Goal: Task Accomplishment & Management: Manage account settings

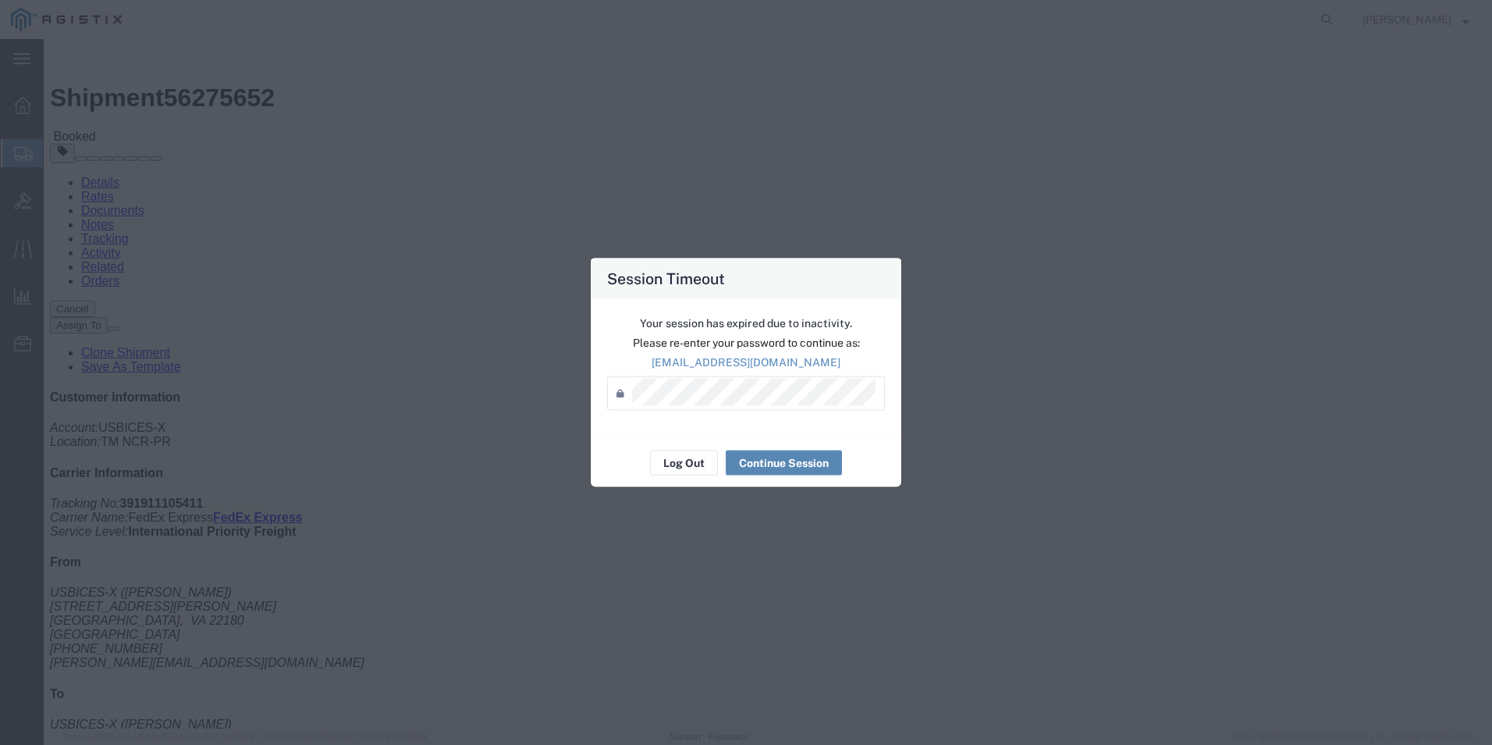
click at [804, 458] on button "Continue Session" at bounding box center [784, 462] width 116 height 25
click at [767, 467] on button "Continue Session" at bounding box center [784, 462] width 116 height 25
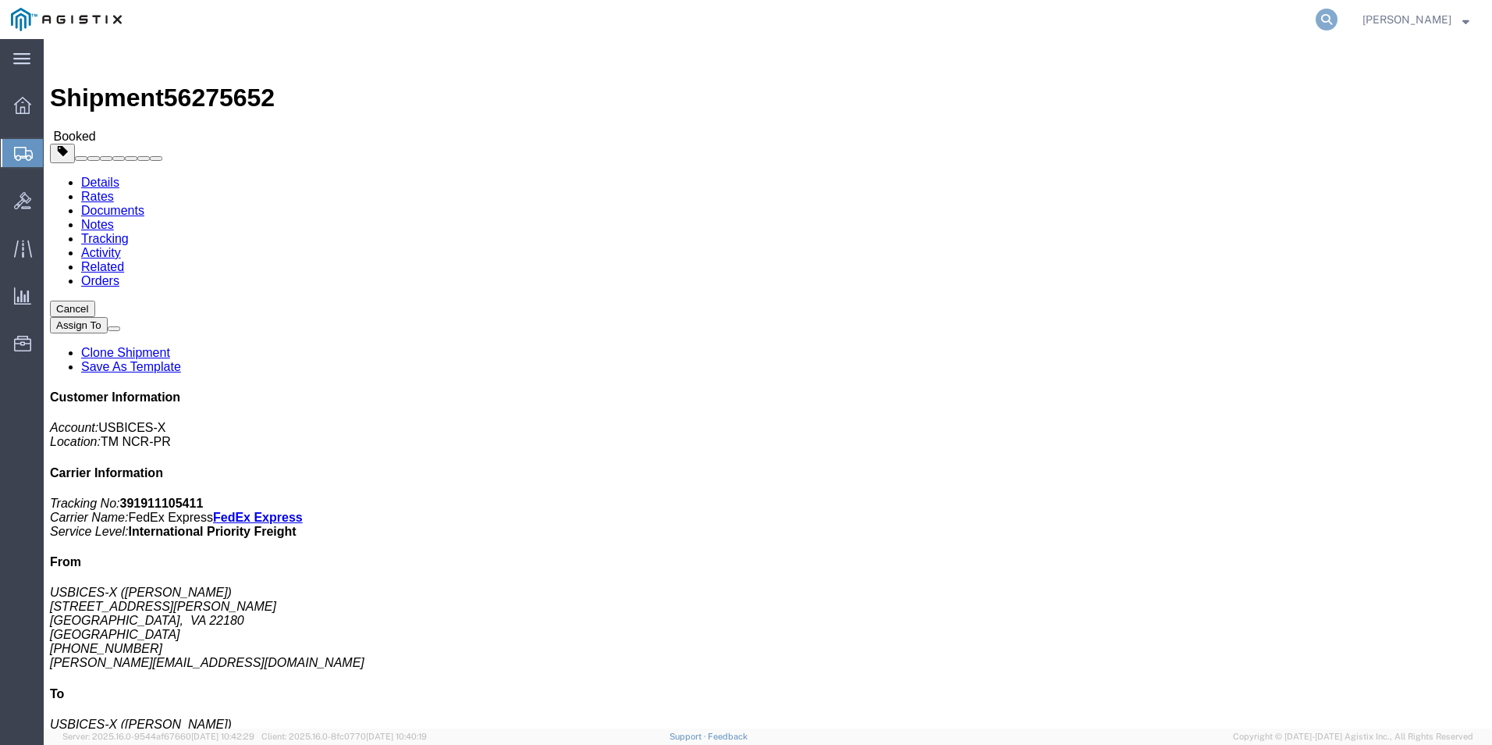
click at [1328, 16] on icon at bounding box center [1327, 20] width 22 height 22
type input "gdit-50091"
click at [1328, 16] on icon at bounding box center [1327, 20] width 22 height 22
drag, startPoint x: 1222, startPoint y: 201, endPoint x: 1297, endPoint y: 200, distance: 74.9
click p "Tracking No: 392028123017 Carrier Name: FedEx Express FedEx Express Service Lev…"
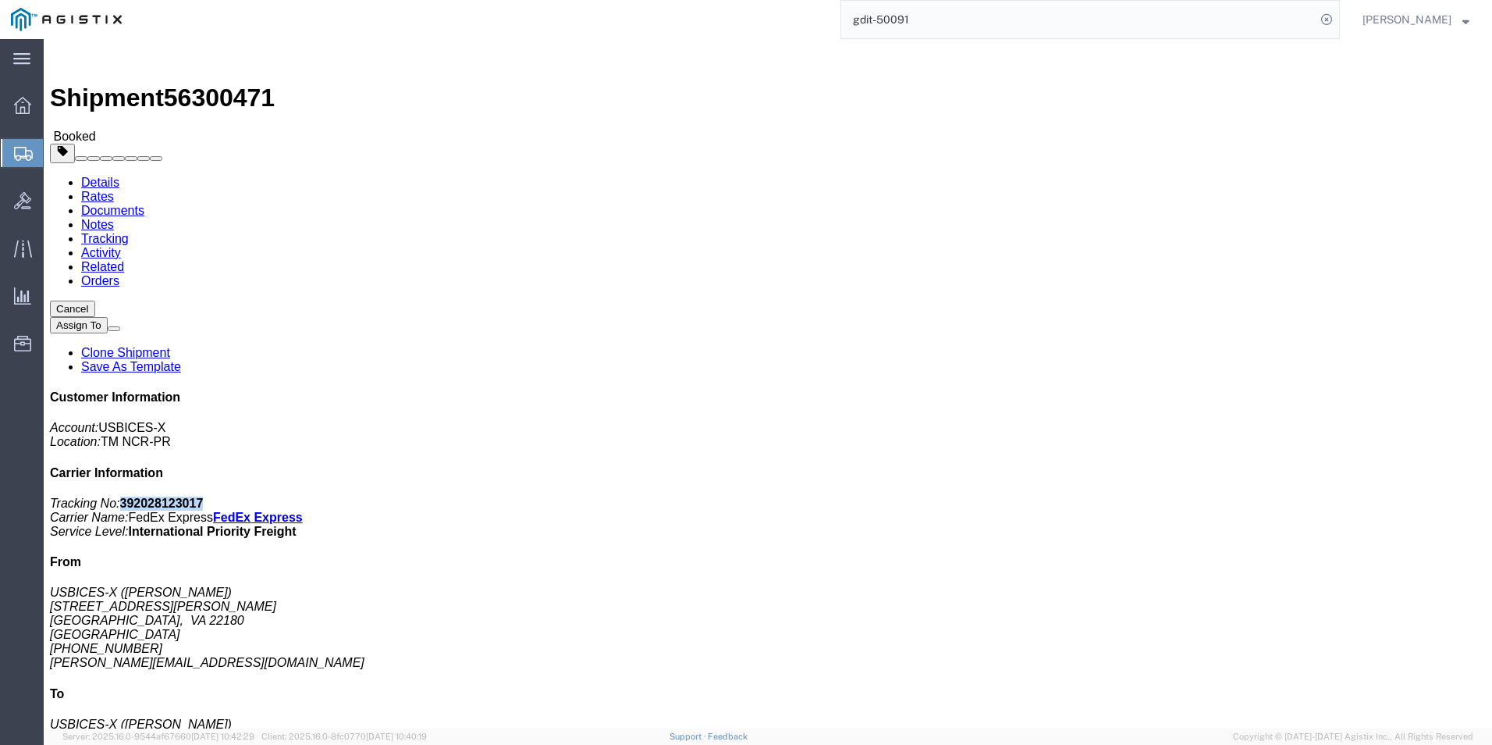
drag, startPoint x: 1297, startPoint y: 200, endPoint x: 1255, endPoint y: 197, distance: 41.5
copy b "392028123017"
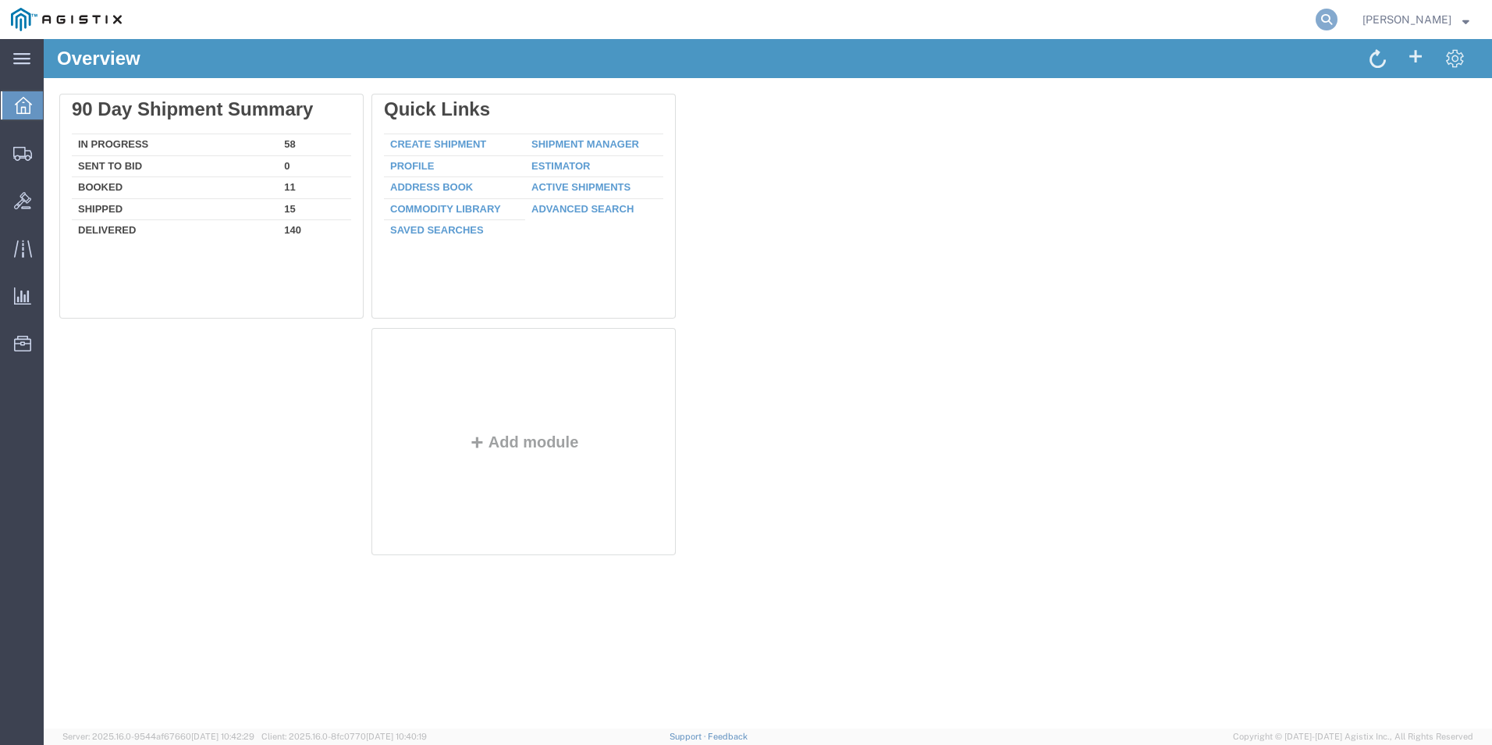
click at [1320, 17] on icon at bounding box center [1327, 20] width 22 height 22
type input "GDIT-72135"
click at [1331, 19] on icon at bounding box center [1327, 20] width 22 height 22
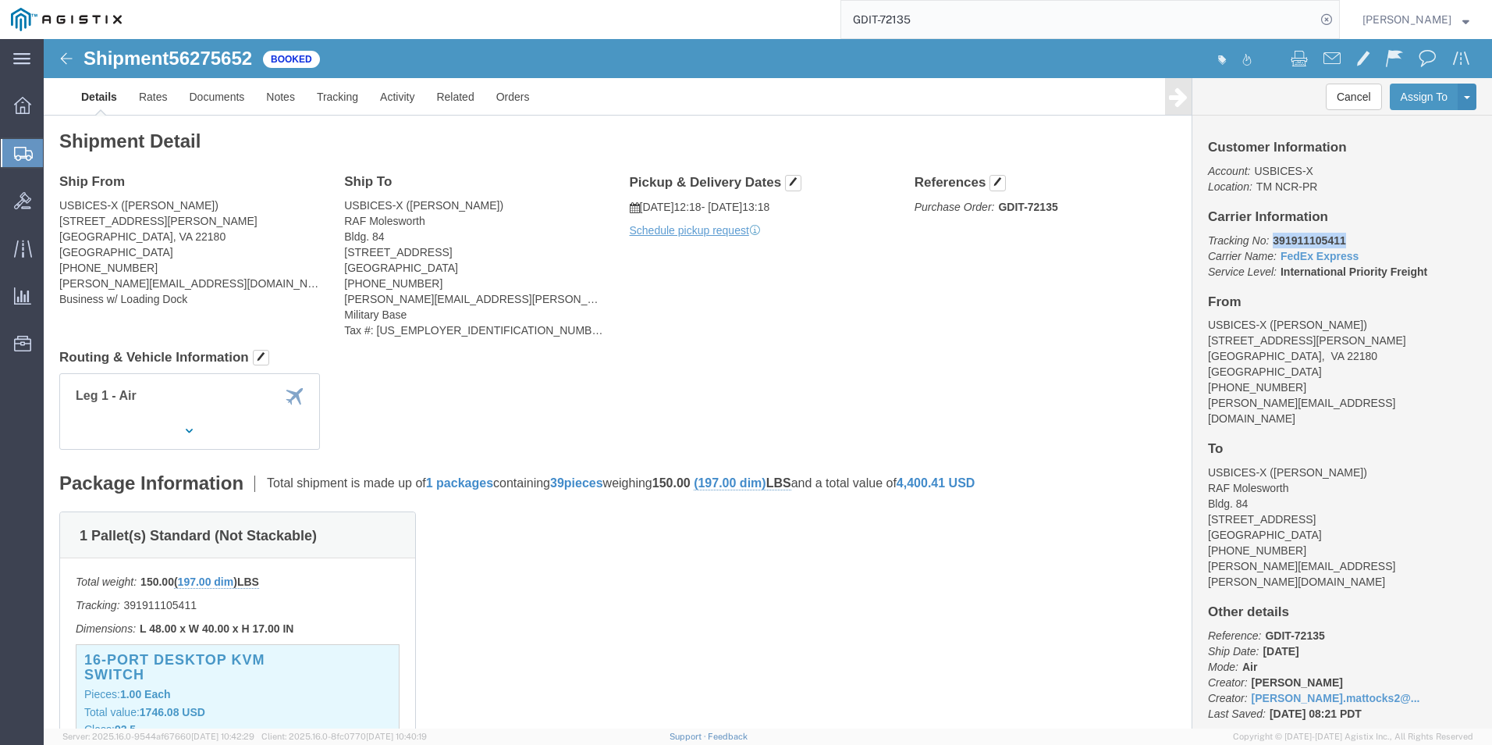
drag, startPoint x: 1218, startPoint y: 200, endPoint x: 1291, endPoint y: 199, distance: 73.4
click p "Tracking No: 391911105411 Carrier Name: FedEx Express FedEx Express Service Lev…"
drag, startPoint x: 1291, startPoint y: 199, endPoint x: 1260, endPoint y: 198, distance: 31.2
copy b "391911105411"
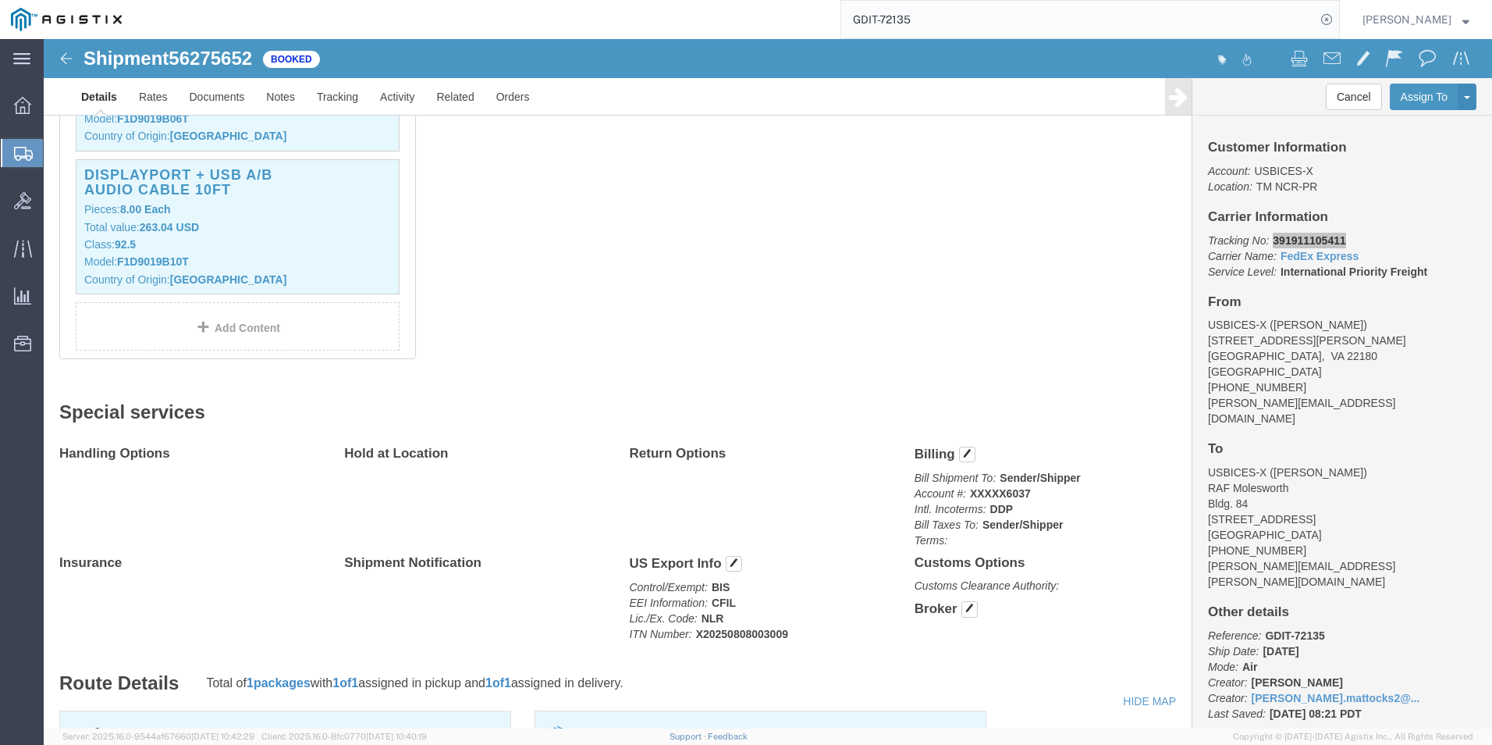
scroll to position [390, 0]
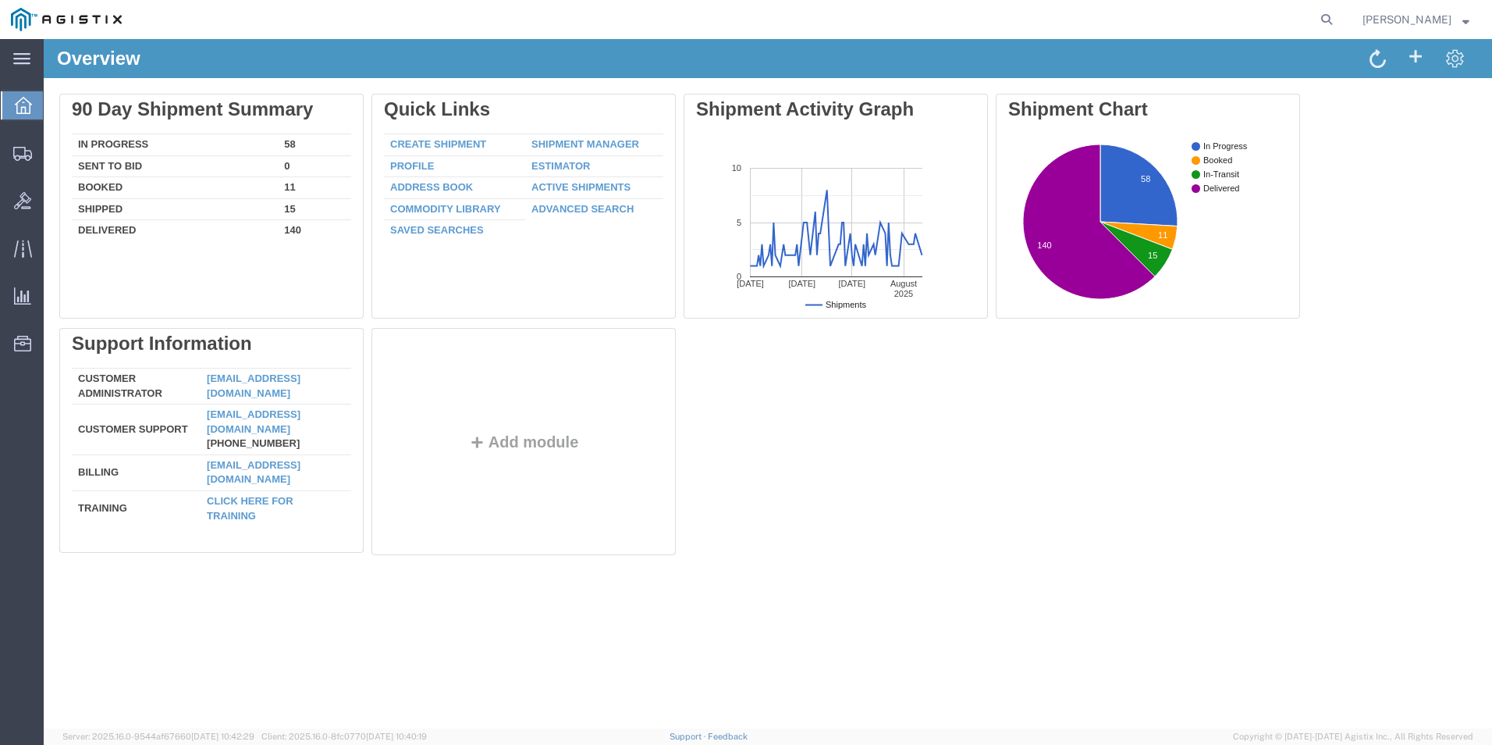
click at [1339, 16] on nav "[PERSON_NAME]" at bounding box center [752, 19] width 1482 height 39
click at [1318, 16] on icon at bounding box center [1327, 20] width 22 height 22
click at [1112, 13] on input "search" at bounding box center [1078, 19] width 475 height 37
type input "gdit-70360"
click at [1320, 22] on icon at bounding box center [1327, 20] width 22 height 22
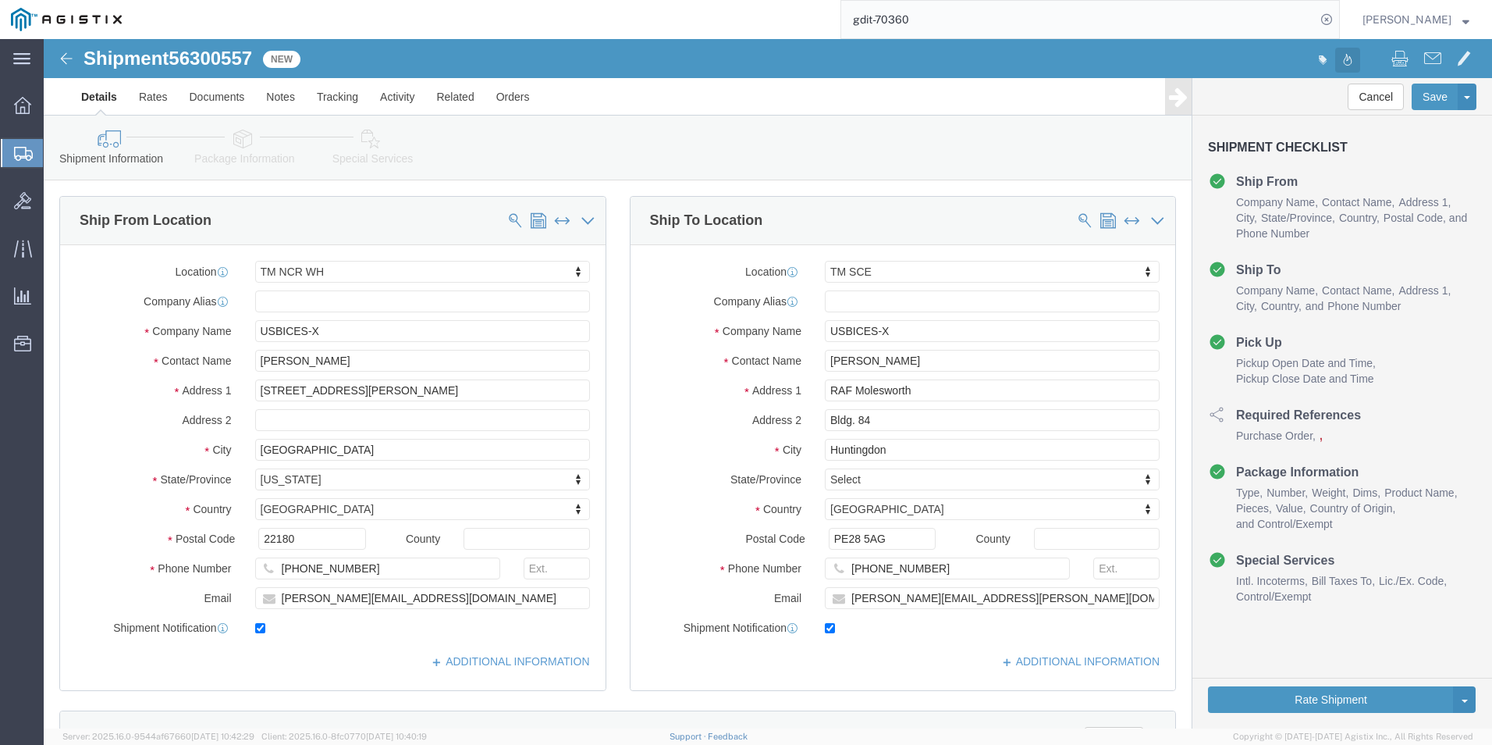
select select "69651"
select select "34240"
click icon
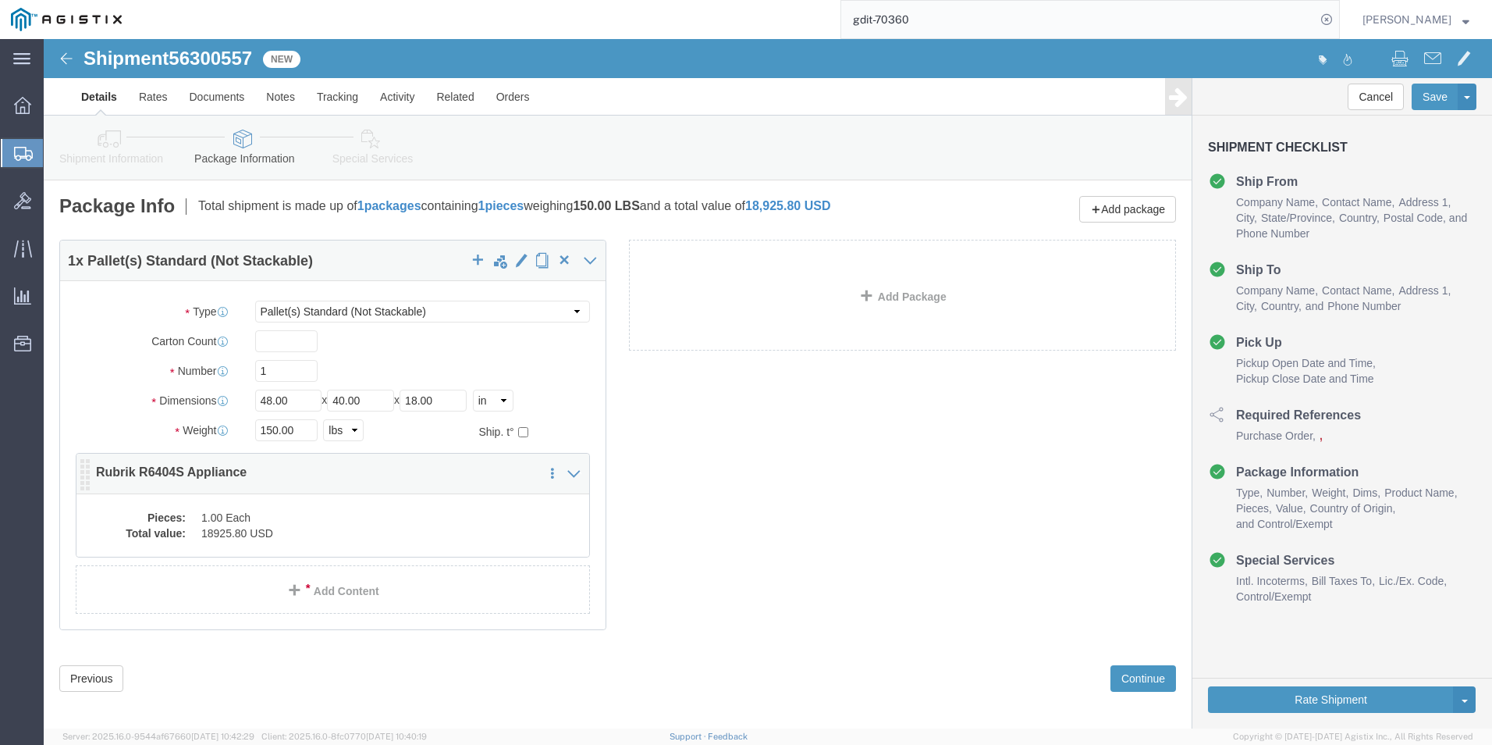
click div "1 x Pallet(s) Standard (Not Stackable) Package Type Select Bale(s) Basket(s) Bo…"
click dd "1.00 Each"
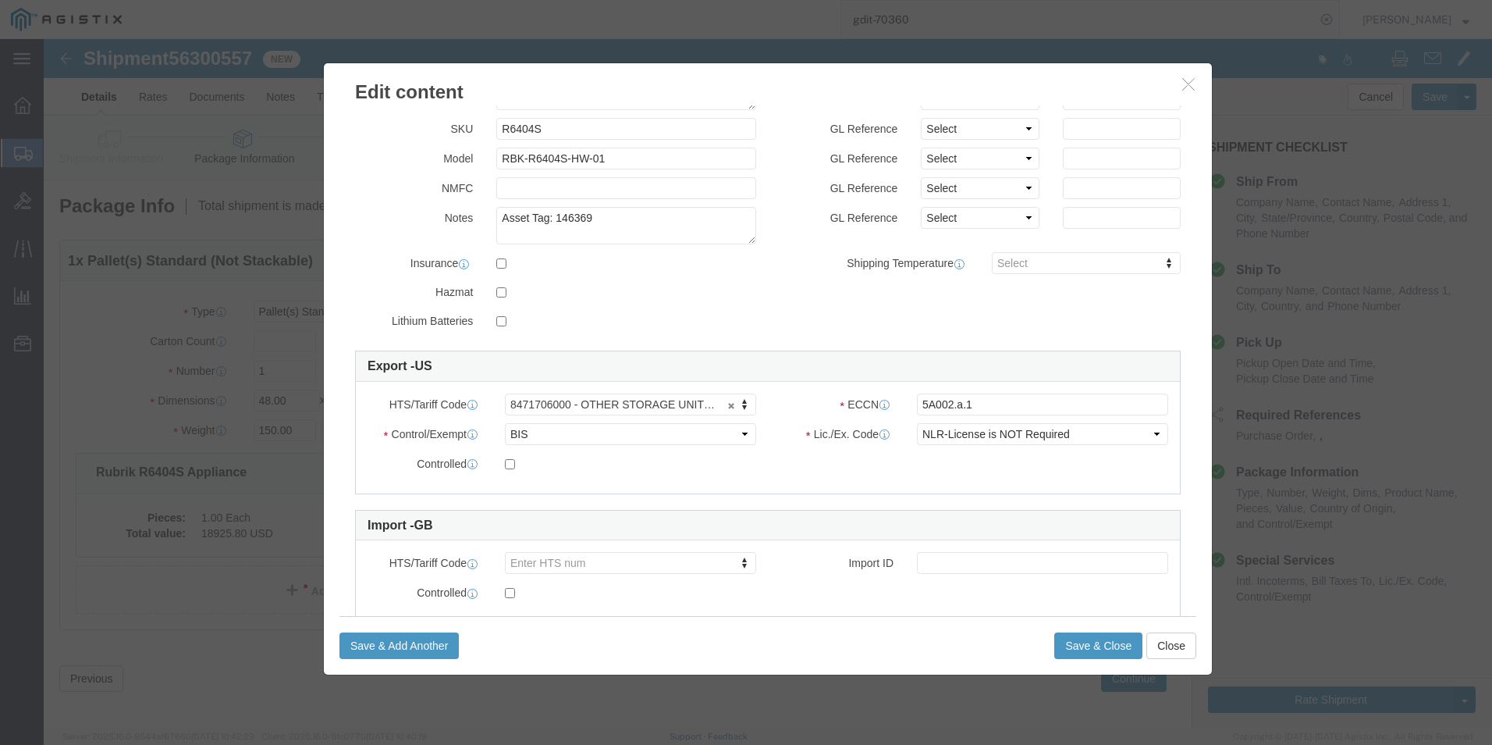
scroll to position [156, 0]
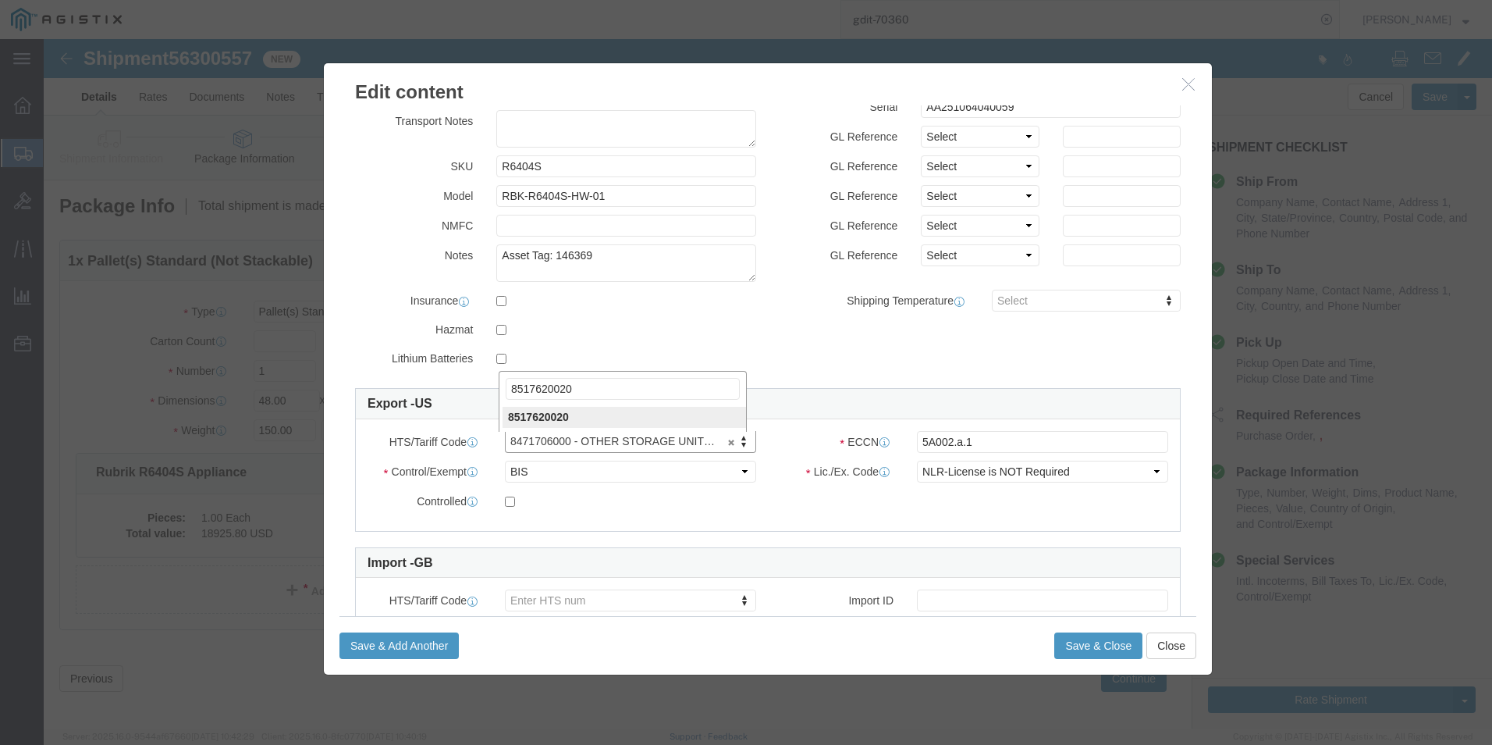
type input "8517620020"
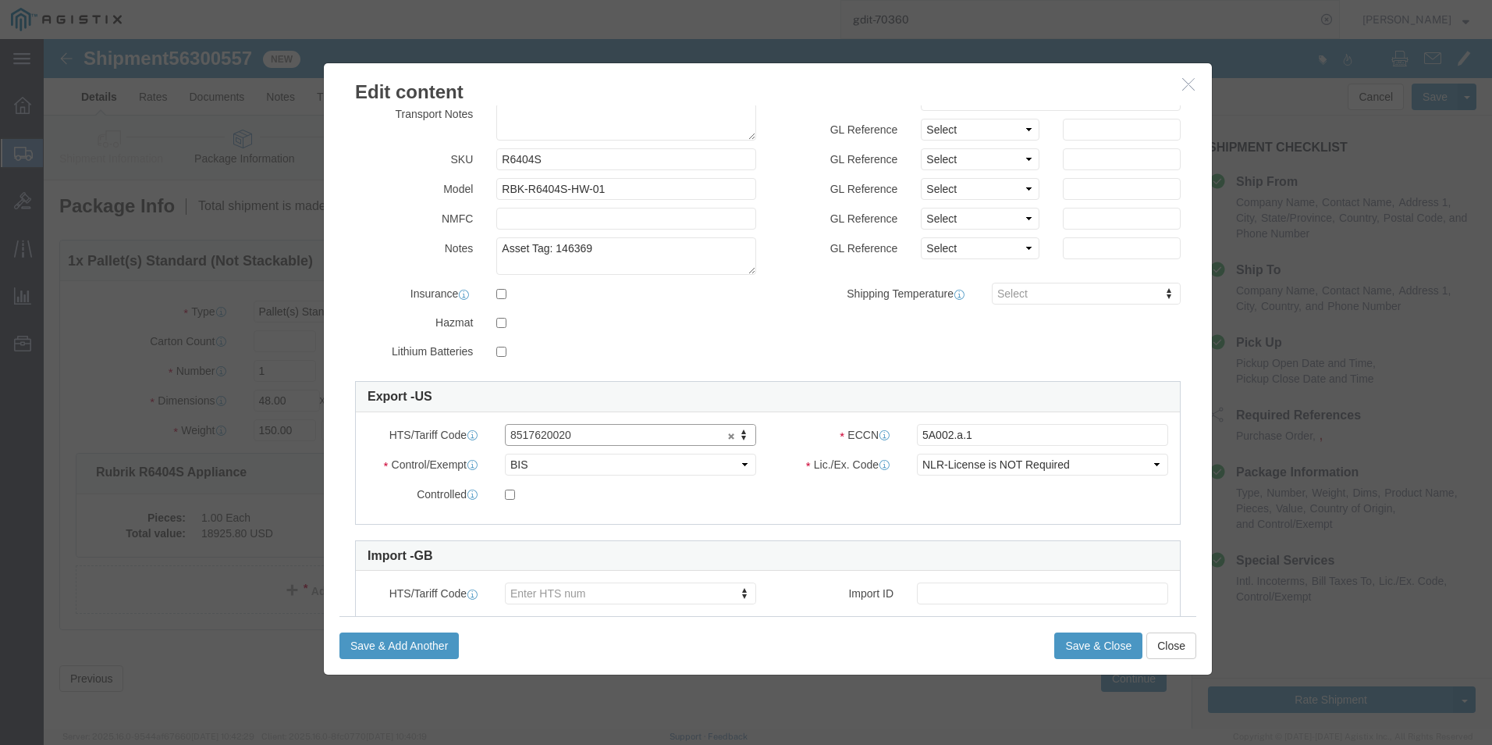
scroll to position [236, 0]
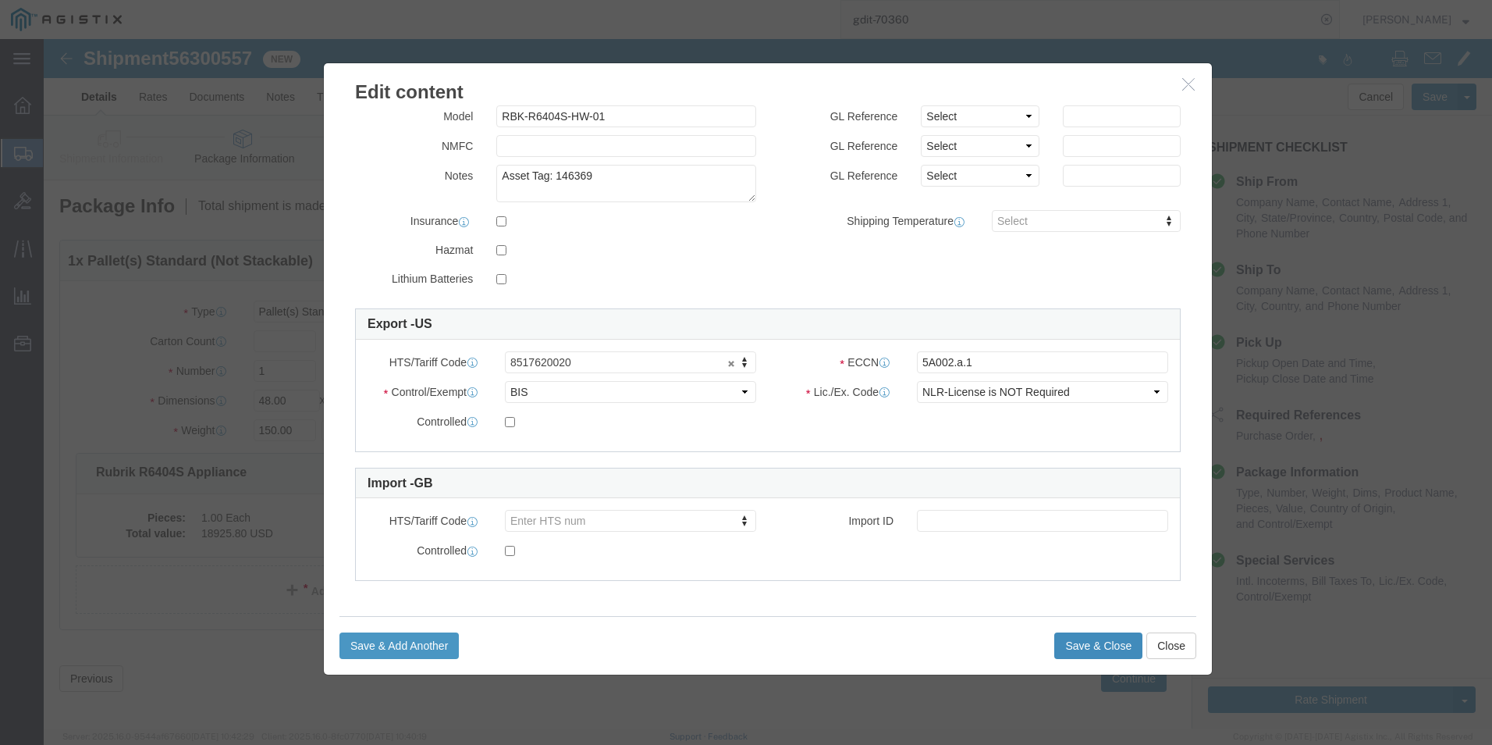
click button "Save & Close"
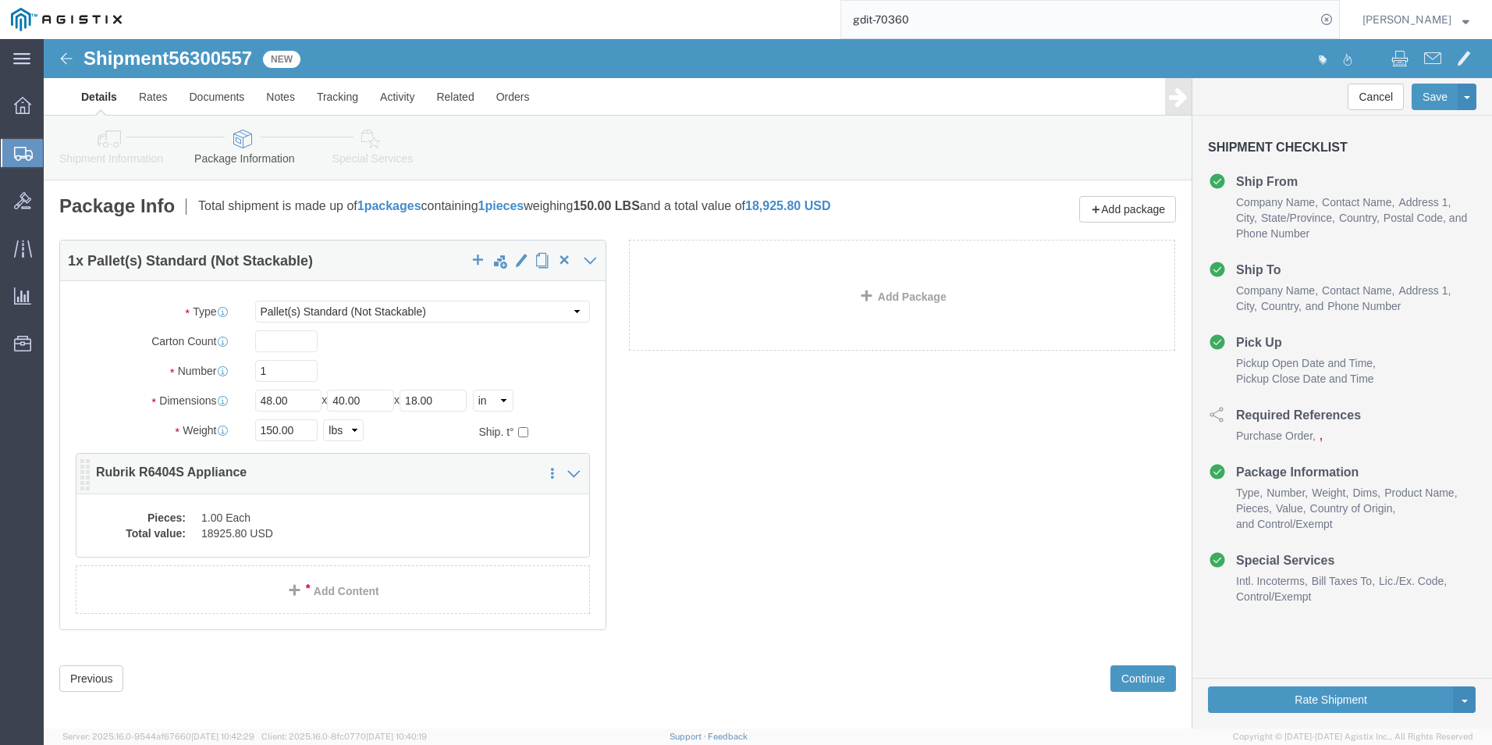
click div "Pieces: 1.00 Each Total value: 18925.80 USD"
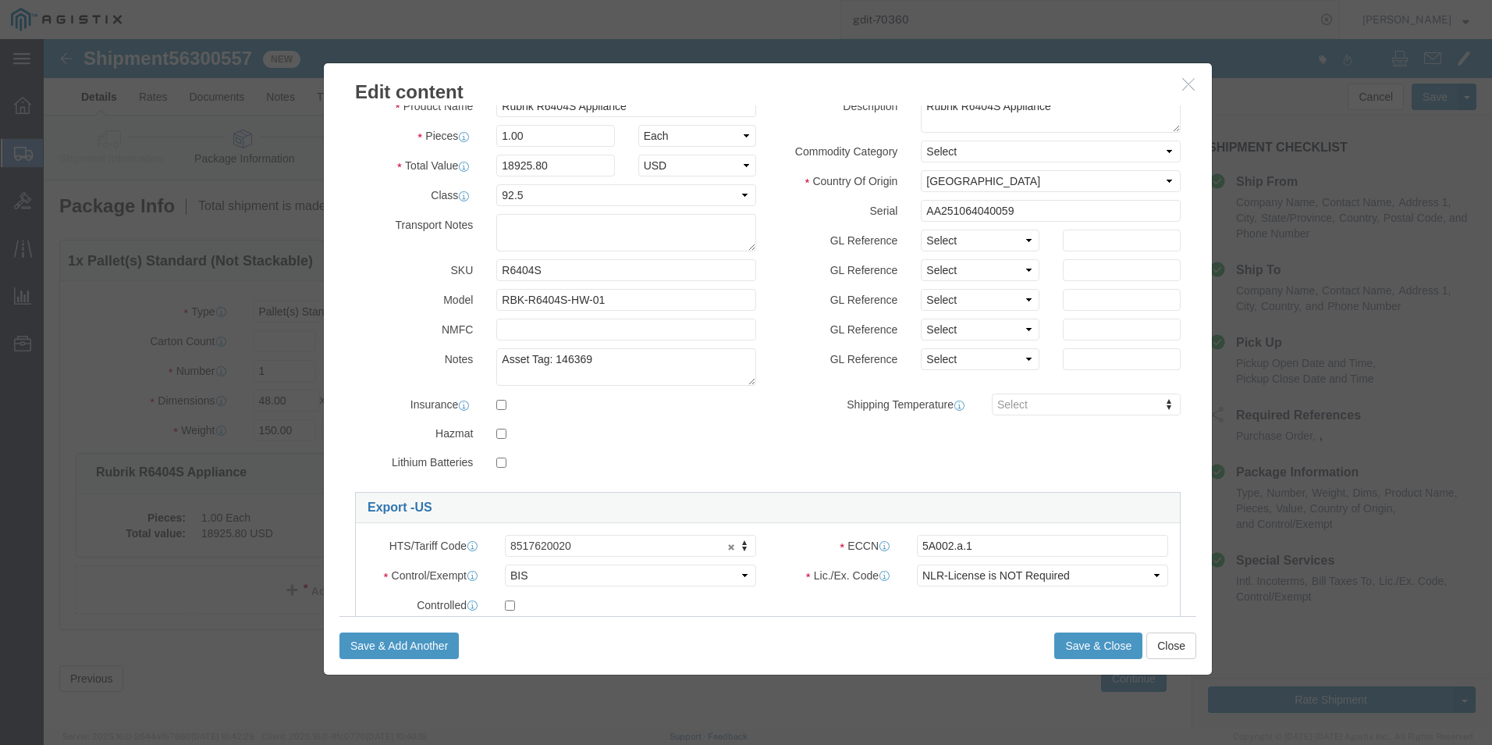
scroll to position [78, 0]
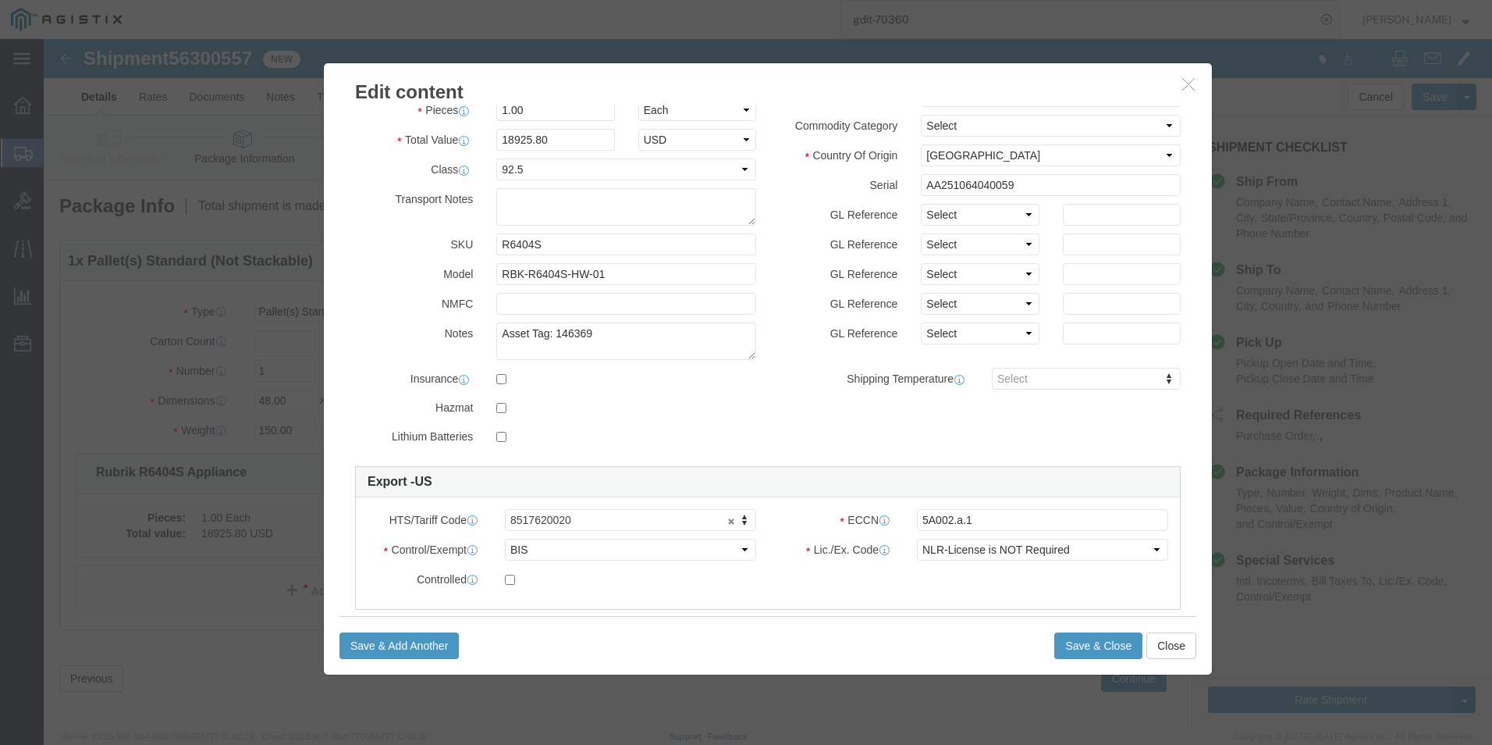
click button "button"
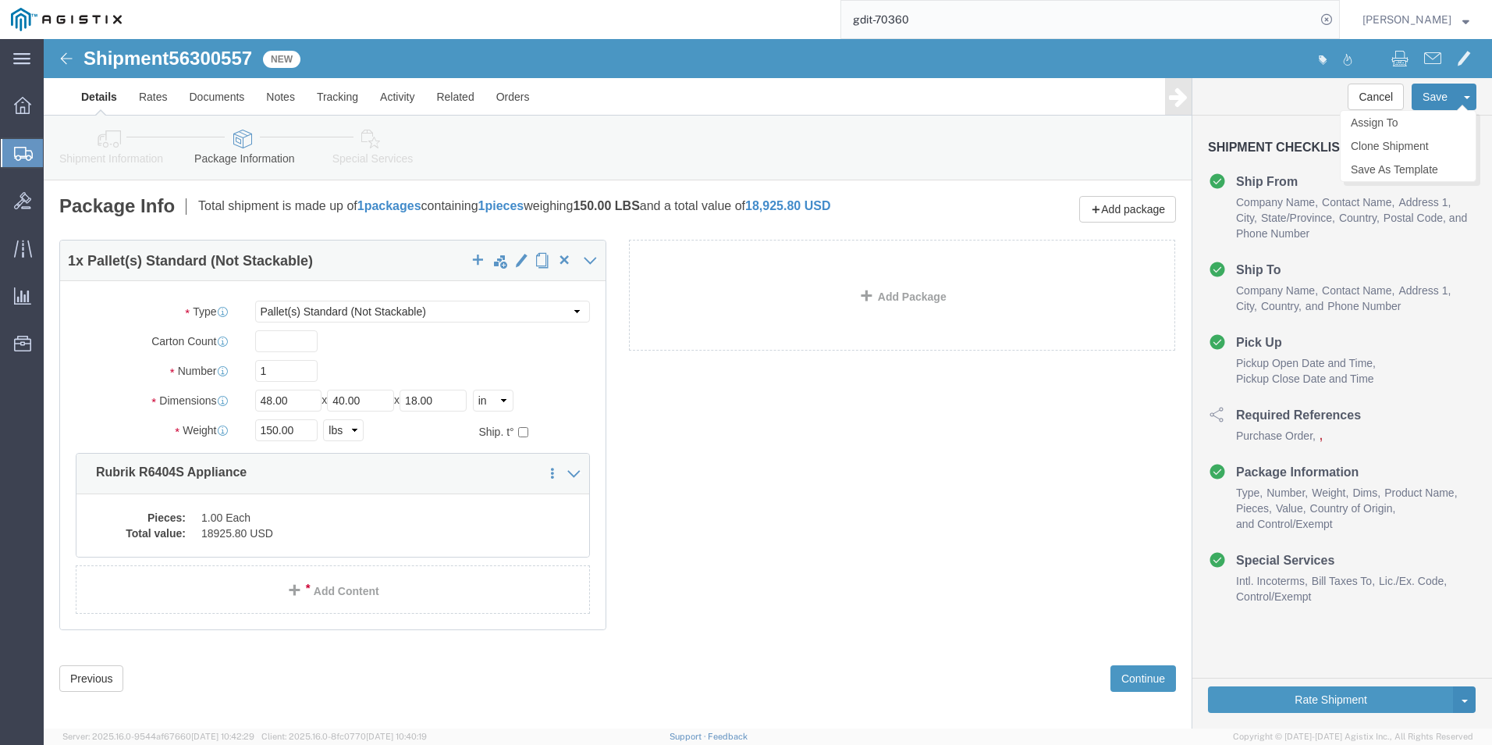
click button "Save"
click body "Shipment 56300557 New Details Rates Documents Notes Tracking Activity Related O…"
